Goal: Task Accomplishment & Management: Use online tool/utility

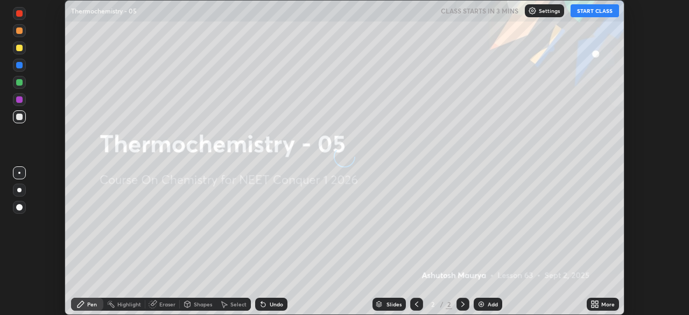
scroll to position [315, 688]
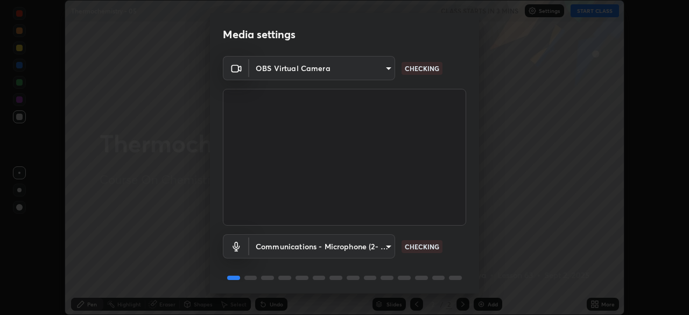
click at [317, 252] on body "Erase all Thermochemistry - 05 CLASS STARTS IN 3 MINS Settings START CLASS Sett…" at bounding box center [344, 157] width 689 height 315
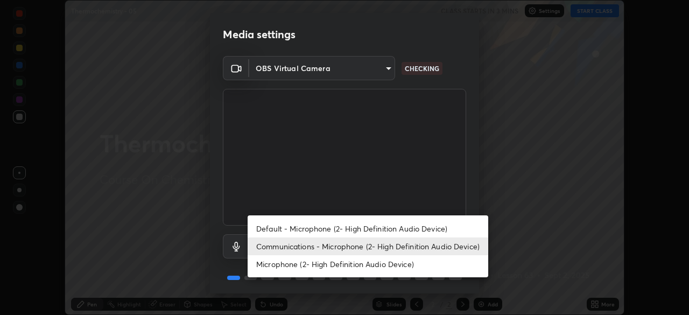
click at [306, 225] on li "Default - Microphone (2- High Definition Audio Device)" at bounding box center [368, 229] width 241 height 18
type input "default"
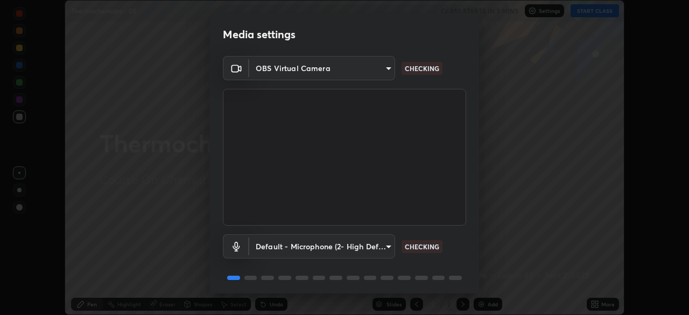
scroll to position [38, 0]
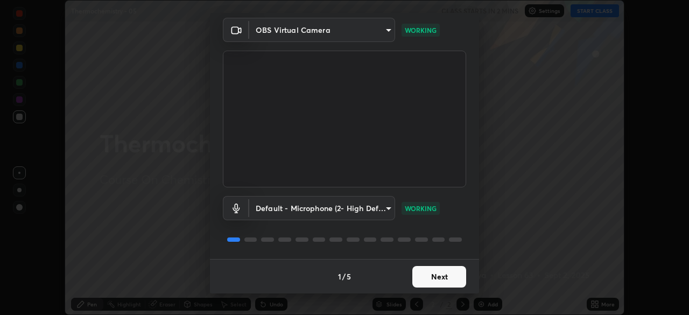
click at [448, 284] on button "Next" at bounding box center [439, 277] width 54 height 22
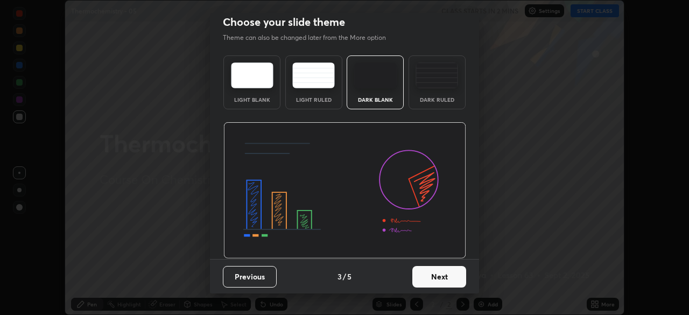
scroll to position [0, 0]
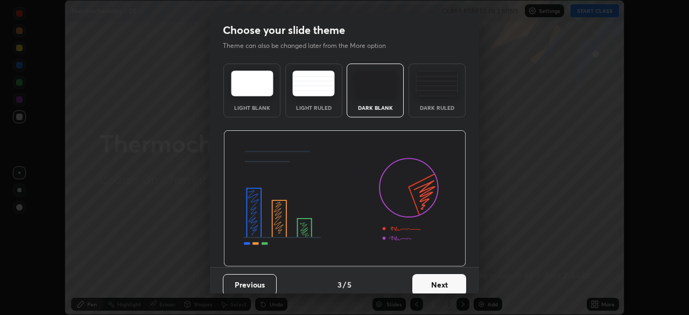
click at [448, 278] on button "Next" at bounding box center [439, 285] width 54 height 22
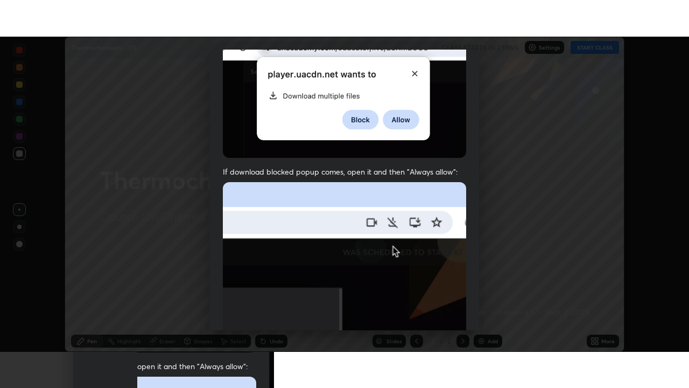
scroll to position [258, 0]
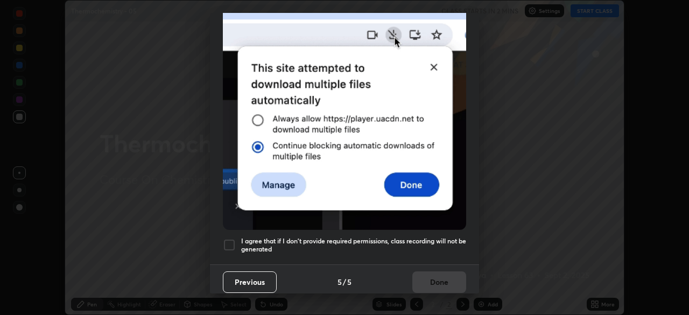
click at [443, 238] on h5 "I agree that if I don't provide required permissions, class recording will not …" at bounding box center [353, 245] width 225 height 17
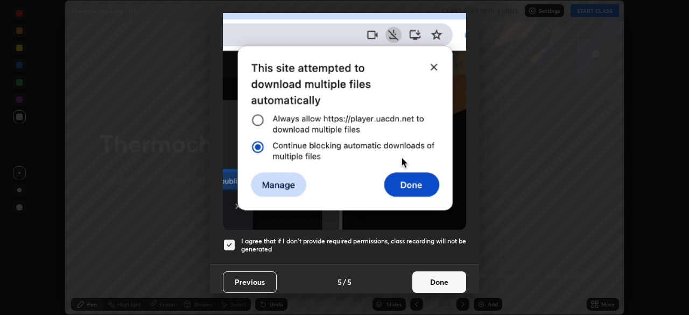
click at [451, 286] on button "Done" at bounding box center [439, 282] width 54 height 22
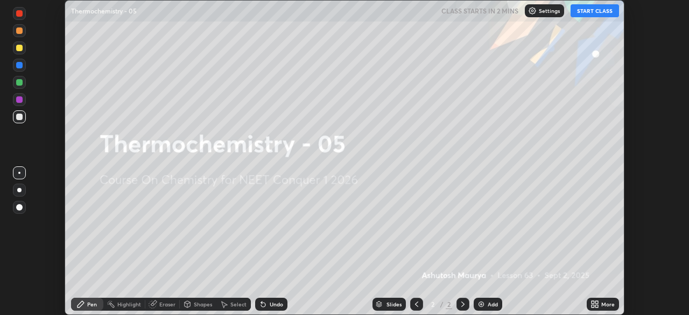
click at [608, 302] on div "More" at bounding box center [607, 303] width 13 height 5
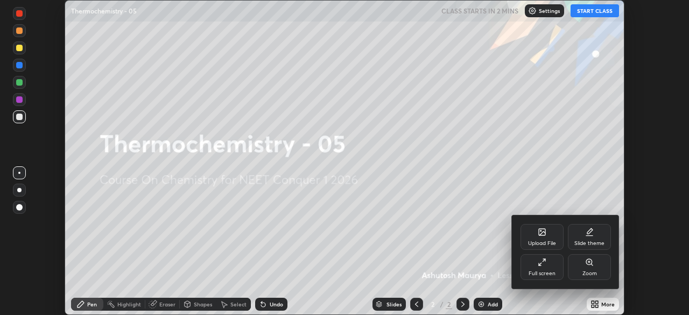
click at [545, 269] on div "Full screen" at bounding box center [541, 267] width 43 height 26
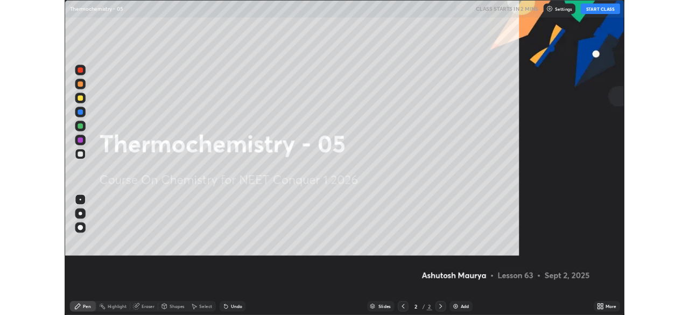
scroll to position [388, 689]
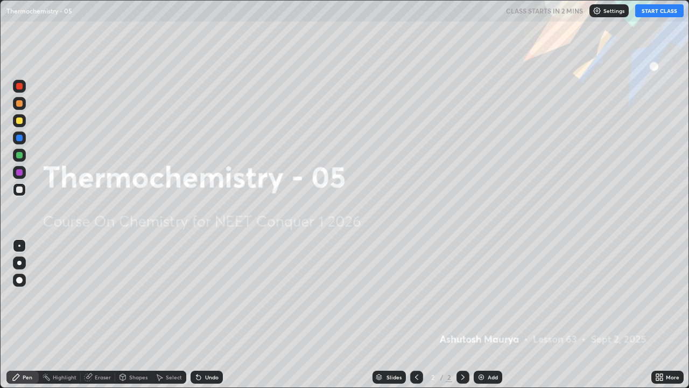
click at [653, 13] on button "START CLASS" at bounding box center [659, 10] width 48 height 13
click at [660, 314] on icon at bounding box center [659, 376] width 9 height 9
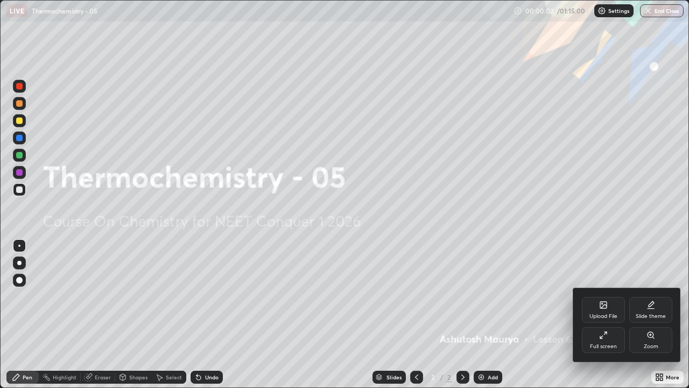
click at [602, 314] on div "Full screen" at bounding box center [603, 345] width 27 height 5
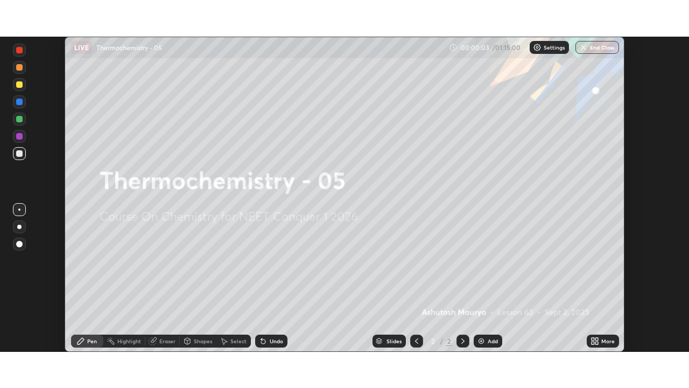
scroll to position [53510, 53136]
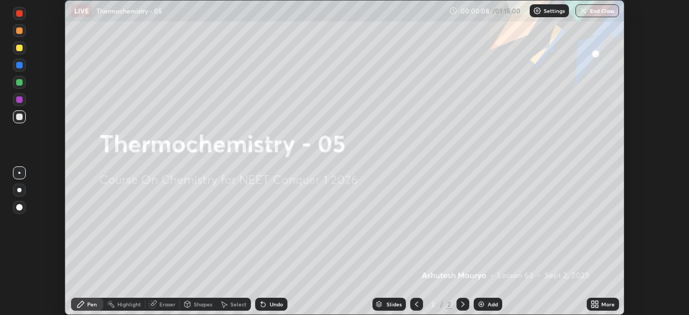
click at [603, 304] on div "More" at bounding box center [607, 303] width 13 height 5
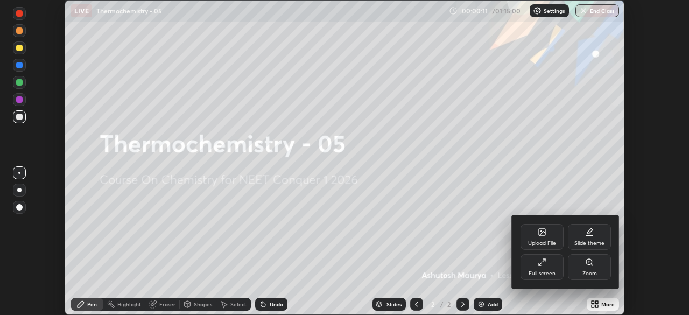
click at [601, 302] on div at bounding box center [344, 157] width 689 height 315
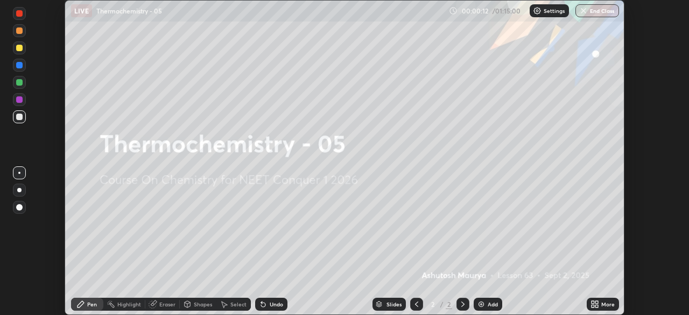
click at [601, 302] on div "More" at bounding box center [603, 304] width 32 height 13
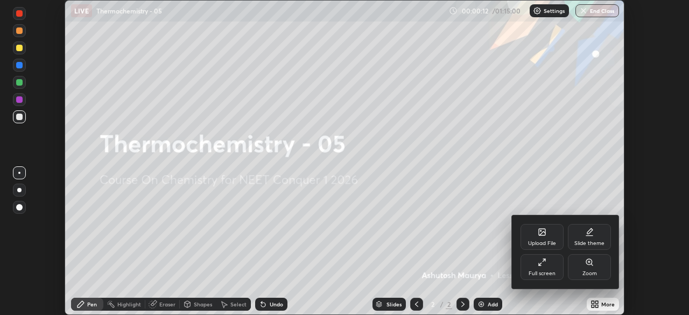
click at [548, 264] on div "Full screen" at bounding box center [541, 267] width 43 height 26
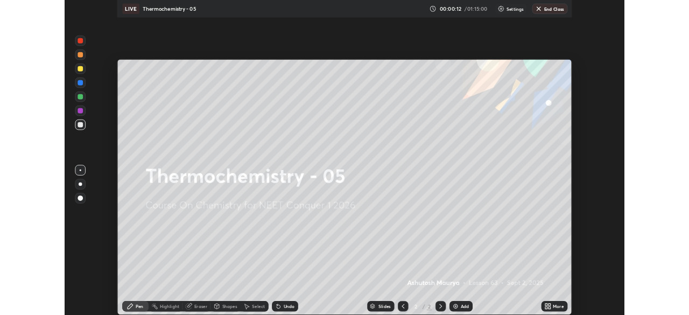
scroll to position [388, 689]
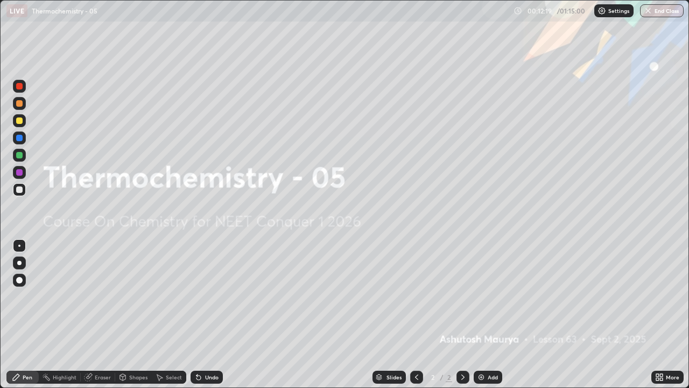
click at [657, 314] on icon at bounding box center [657, 375] width 3 height 3
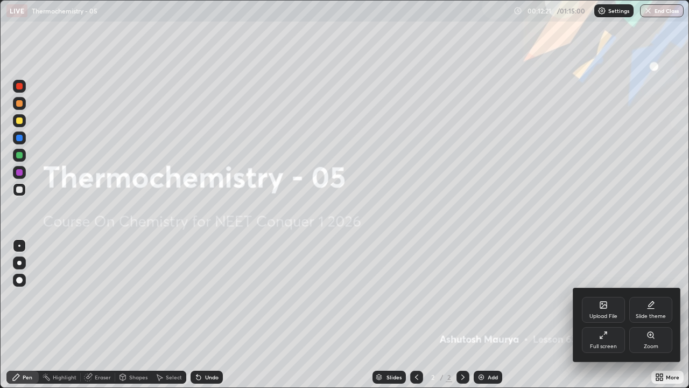
click at [606, 314] on div "Full screen" at bounding box center [603, 340] width 43 height 26
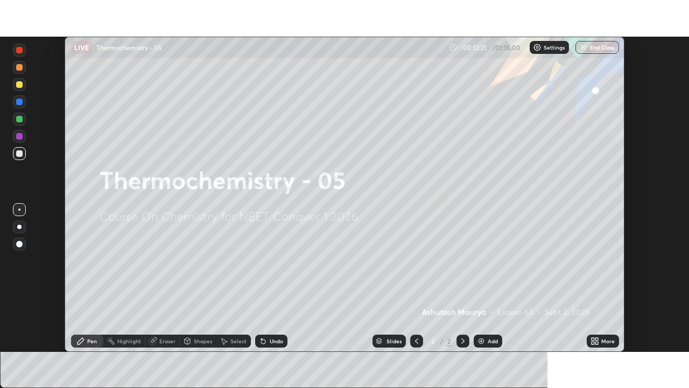
scroll to position [53510, 53136]
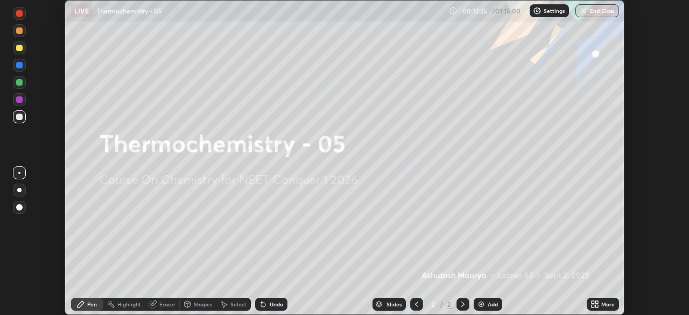
click at [594, 304] on icon at bounding box center [594, 304] width 9 height 9
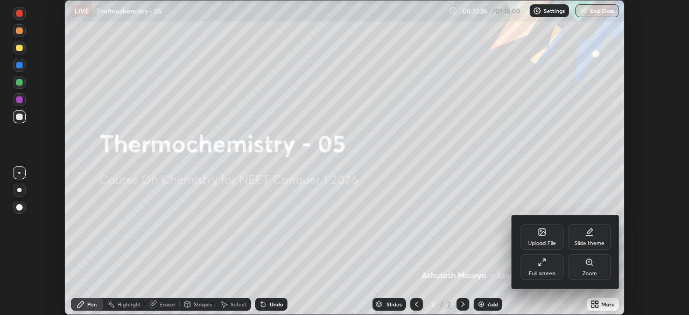
click at [551, 271] on div "Full screen" at bounding box center [542, 273] width 27 height 5
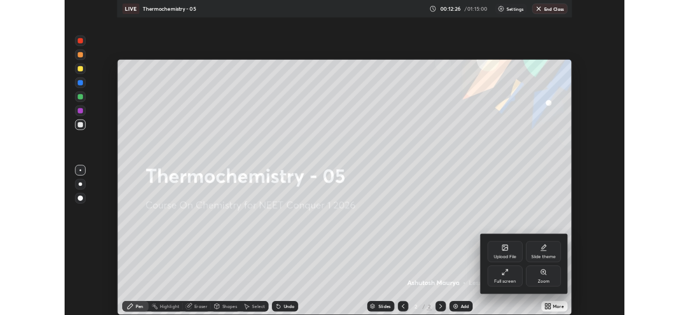
scroll to position [388, 689]
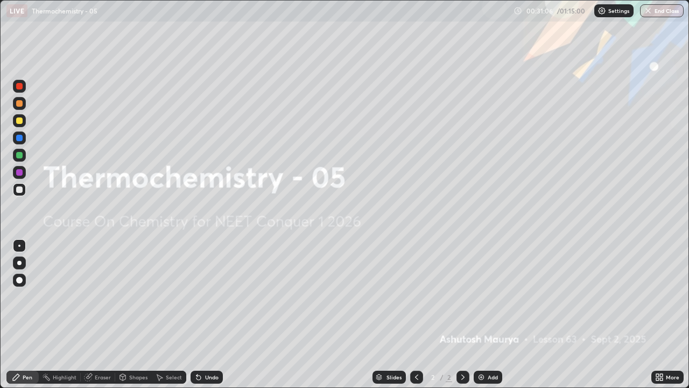
click at [484, 314] on div "Add" at bounding box center [488, 376] width 29 height 13
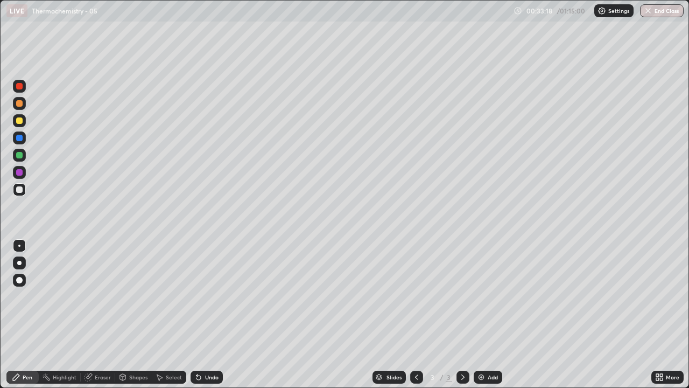
click at [19, 263] on div at bounding box center [19, 263] width 4 height 4
click at [209, 314] on div "Undo" at bounding box center [211, 376] width 13 height 5
click at [210, 314] on div "Undo" at bounding box center [211, 376] width 13 height 5
click at [212, 314] on div "Undo" at bounding box center [211, 376] width 13 height 5
click at [212, 314] on div "Undo" at bounding box center [207, 376] width 32 height 13
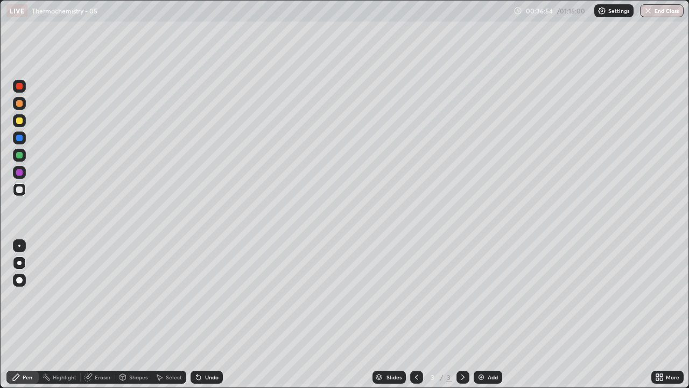
click at [212, 314] on div "Undo" at bounding box center [207, 376] width 32 height 13
click at [212, 314] on div "Undo" at bounding box center [211, 376] width 13 height 5
click at [211, 314] on div "Undo" at bounding box center [207, 376] width 32 height 13
click at [214, 314] on div "Undo" at bounding box center [207, 376] width 32 height 13
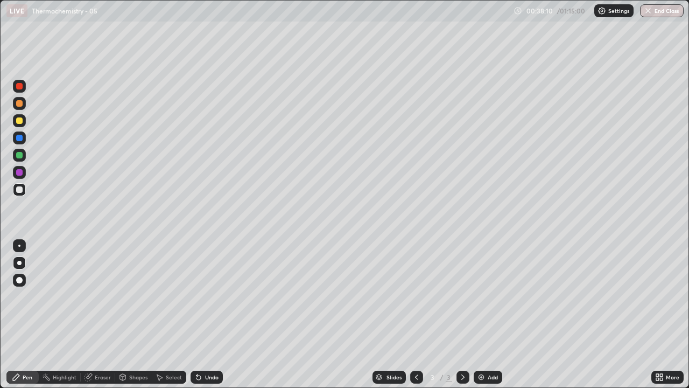
click at [98, 314] on div "Eraser" at bounding box center [103, 376] width 16 height 5
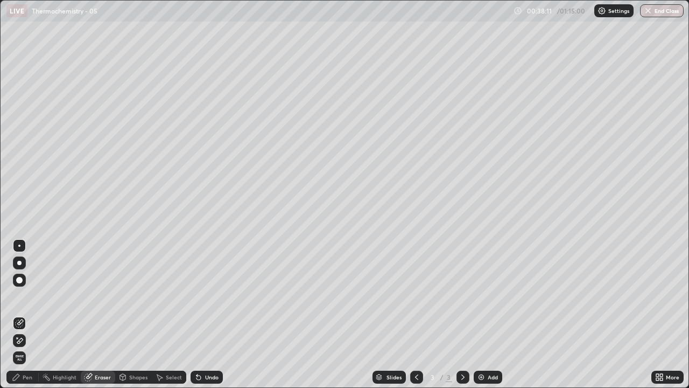
click at [25, 314] on div at bounding box center [19, 340] width 13 height 13
click at [23, 314] on div "Pen" at bounding box center [28, 376] width 10 height 5
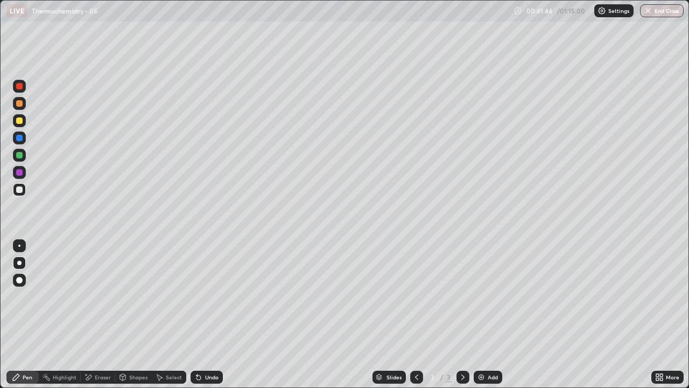
click at [214, 314] on div "Undo" at bounding box center [211, 376] width 13 height 5
click at [212, 314] on div "Undo" at bounding box center [211, 376] width 13 height 5
click at [213, 314] on div "Undo" at bounding box center [207, 376] width 32 height 13
click at [212, 314] on div "Undo" at bounding box center [207, 376] width 32 height 13
click at [482, 314] on img at bounding box center [481, 376] width 9 height 9
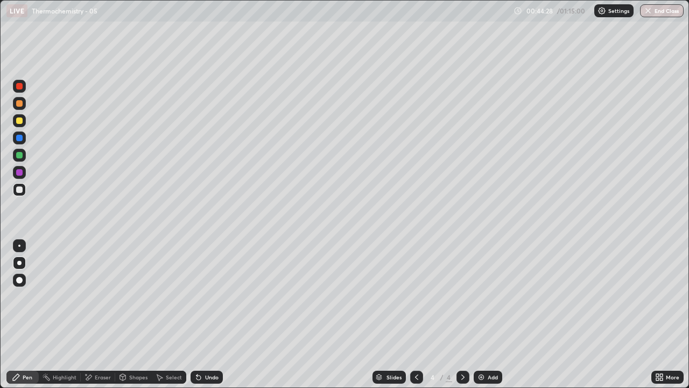
click at [105, 314] on div "Eraser" at bounding box center [103, 376] width 16 height 5
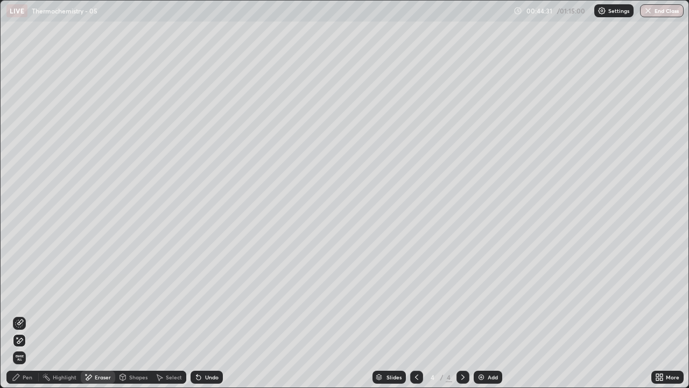
click at [29, 314] on div "Pen" at bounding box center [28, 376] width 10 height 5
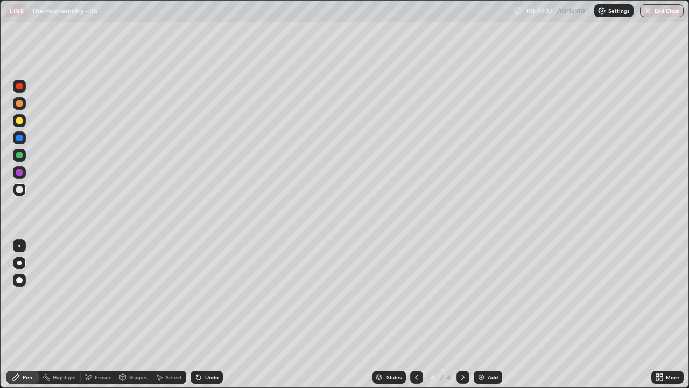
click at [196, 314] on icon at bounding box center [196, 374] width 1 height 1
click at [101, 314] on div "Eraser" at bounding box center [103, 376] width 16 height 5
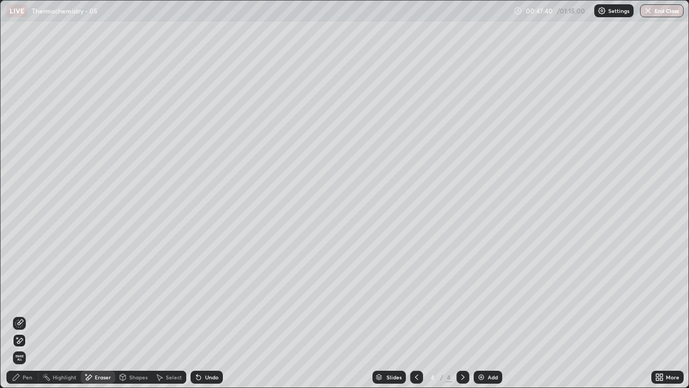
click at [25, 314] on div "Pen" at bounding box center [28, 376] width 10 height 5
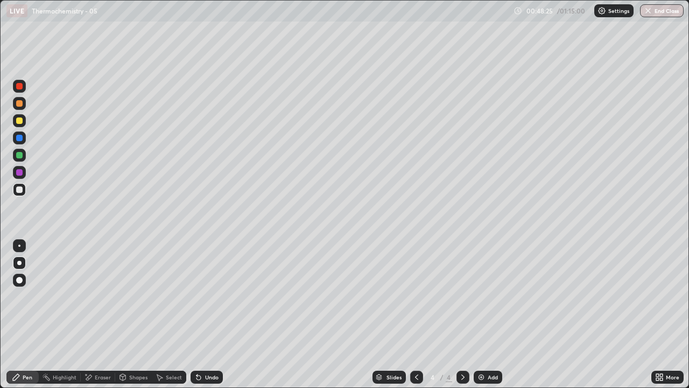
click at [101, 314] on div "Eraser" at bounding box center [103, 376] width 16 height 5
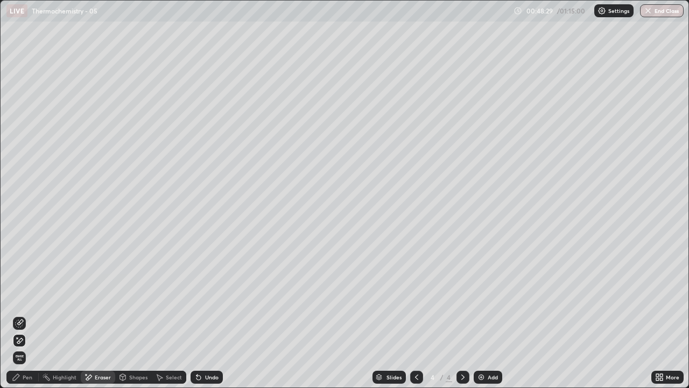
click at [29, 314] on div "Pen" at bounding box center [28, 376] width 10 height 5
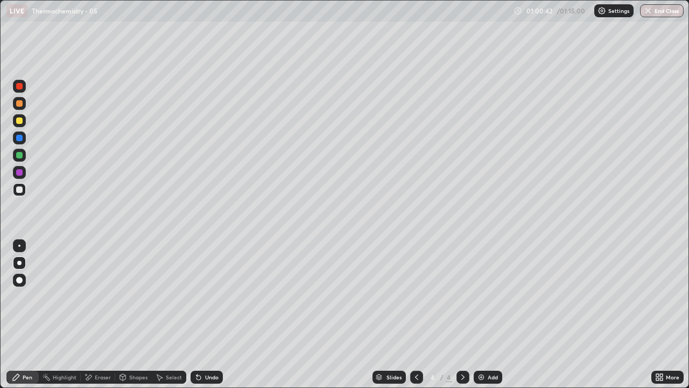
click at [488, 314] on div "Add" at bounding box center [493, 376] width 10 height 5
click at [21, 123] on div at bounding box center [19, 120] width 6 height 6
click at [213, 314] on div "Undo" at bounding box center [211, 376] width 13 height 5
click at [216, 314] on div "Undo" at bounding box center [211, 376] width 13 height 5
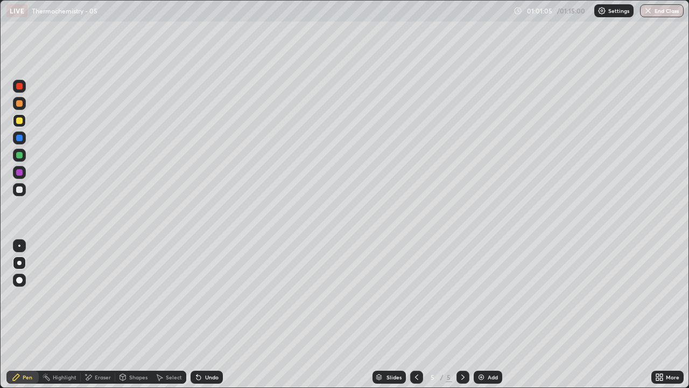
click at [217, 314] on div "Undo" at bounding box center [211, 376] width 13 height 5
click at [218, 314] on div "Undo" at bounding box center [207, 376] width 32 height 13
click at [20, 192] on div at bounding box center [19, 189] width 6 height 6
click at [216, 314] on div "Undo" at bounding box center [211, 376] width 13 height 5
click at [210, 314] on div "Undo" at bounding box center [211, 376] width 13 height 5
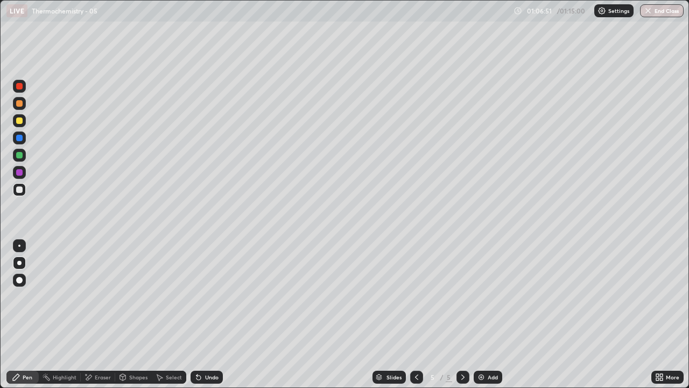
click at [481, 314] on img at bounding box center [481, 376] width 9 height 9
click at [217, 314] on div "Undo" at bounding box center [207, 376] width 32 height 13
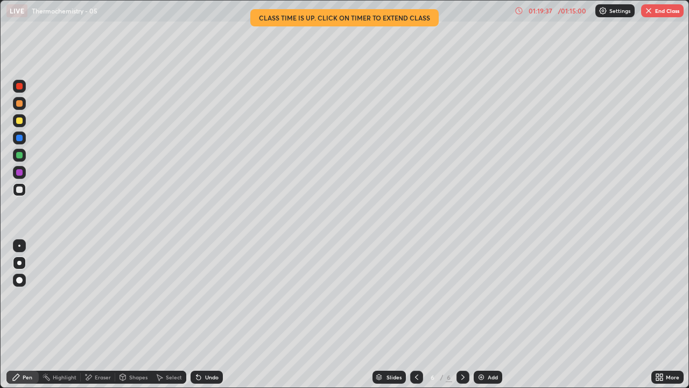
click at [660, 314] on icon at bounding box center [661, 378] width 3 height 3
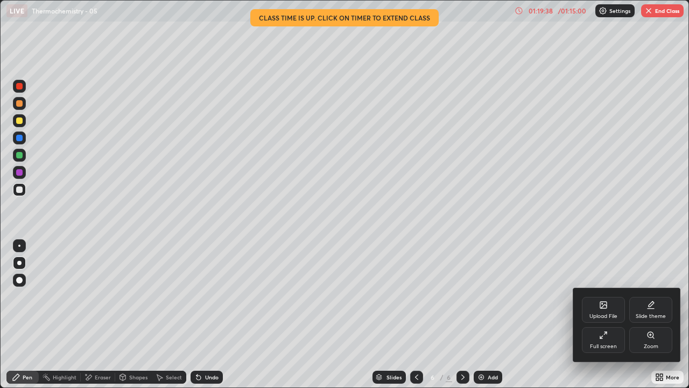
click at [612, 314] on div "Full screen" at bounding box center [603, 340] width 43 height 26
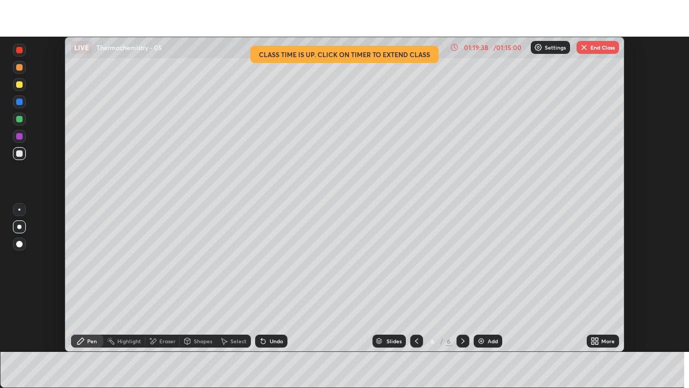
scroll to position [53510, 53136]
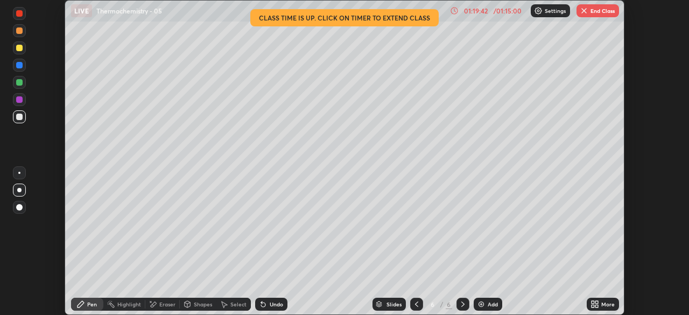
click at [593, 304] on icon at bounding box center [594, 304] width 9 height 9
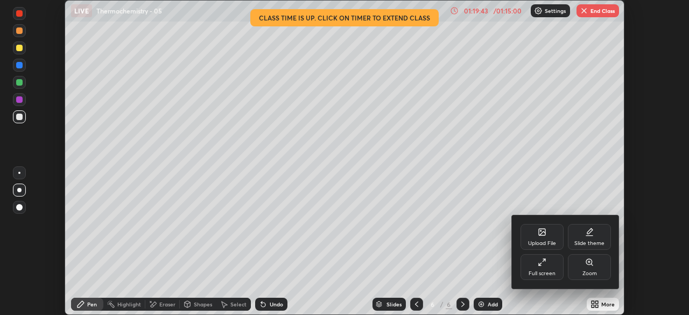
click at [551, 272] on div "Full screen" at bounding box center [542, 273] width 27 height 5
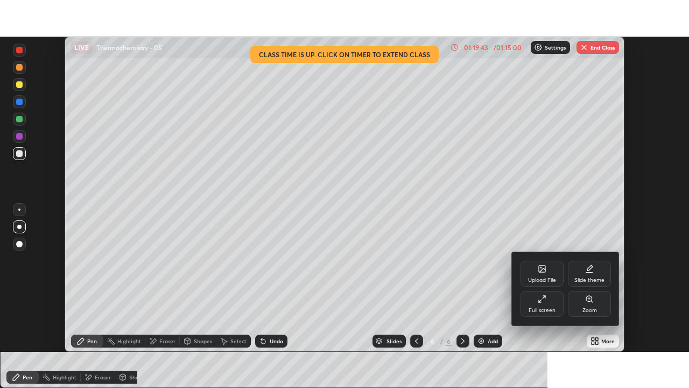
scroll to position [388, 689]
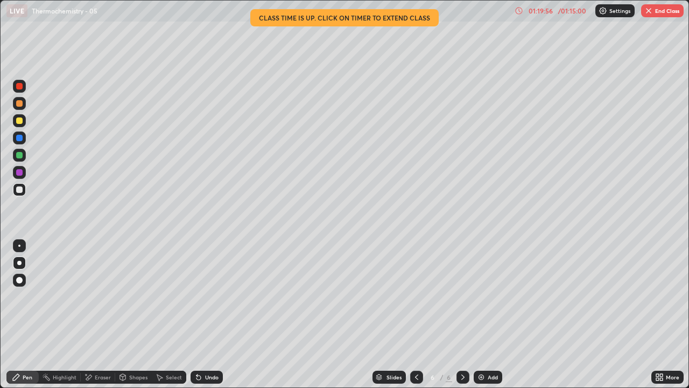
click at [655, 13] on button "End Class" at bounding box center [662, 10] width 43 height 13
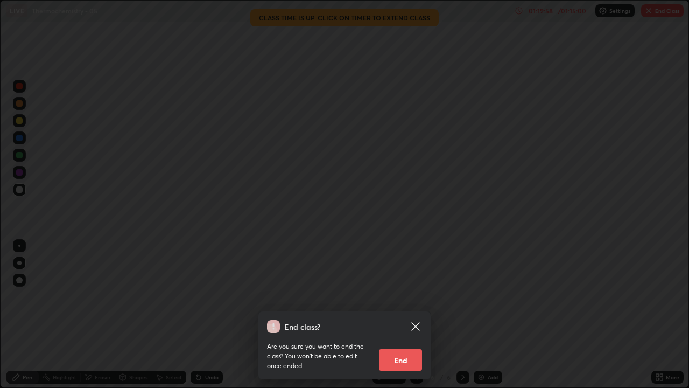
click at [403, 314] on button "End" at bounding box center [400, 360] width 43 height 22
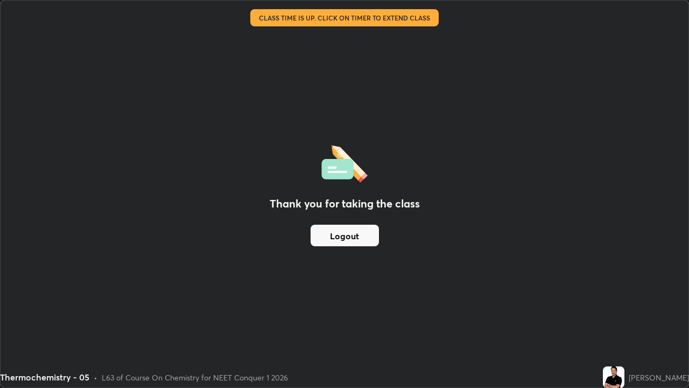
click at [360, 240] on button "Logout" at bounding box center [345, 235] width 68 height 22
click at [357, 236] on button "Logout" at bounding box center [345, 235] width 68 height 22
